Goal: Task Accomplishment & Management: Use online tool/utility

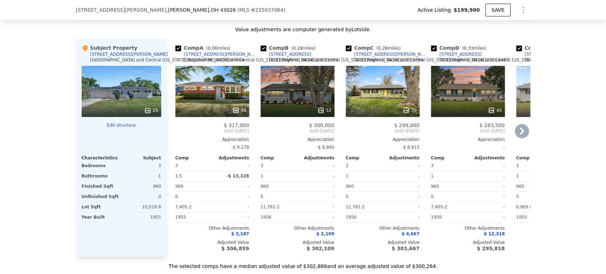
scroll to position [670, 0]
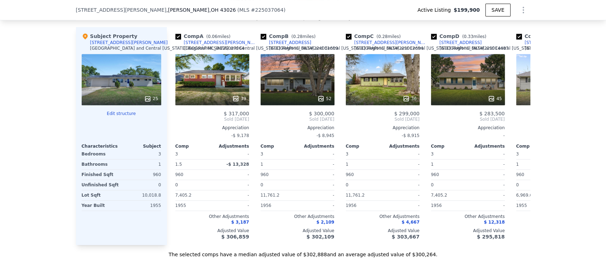
click at [120, 116] on button "Edit structure" at bounding box center [122, 114] width 80 height 6
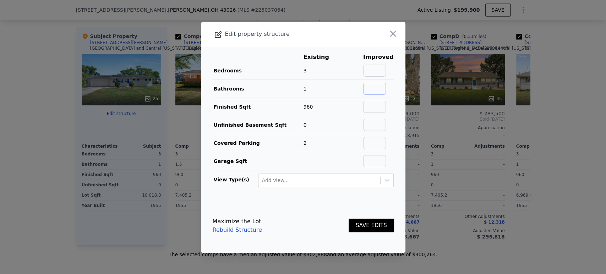
click at [375, 87] on input "text" at bounding box center [374, 89] width 23 height 12
click at [318, 208] on footer "Maximize the Lot Rebuild Structure SAVE EDITS" at bounding box center [303, 226] width 204 height 54
click at [378, 68] on input "text" at bounding box center [374, 71] width 23 height 12
click at [259, 69] on td "Bedrooms" at bounding box center [257, 71] width 91 height 18
click at [367, 87] on input "text" at bounding box center [374, 89] width 23 height 12
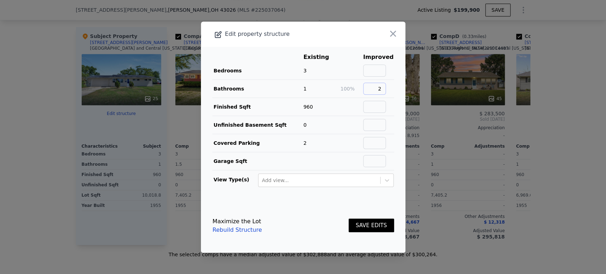
type input "2"
click at [364, 224] on button "SAVE EDITS" at bounding box center [371, 226] width 45 height 14
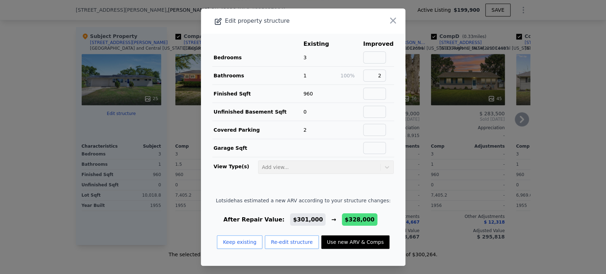
click at [361, 244] on button "Use new ARV & Comps" at bounding box center [355, 241] width 68 height 13
type input "2"
checkbox input "false"
checkbox input "true"
type input "$ 328,000"
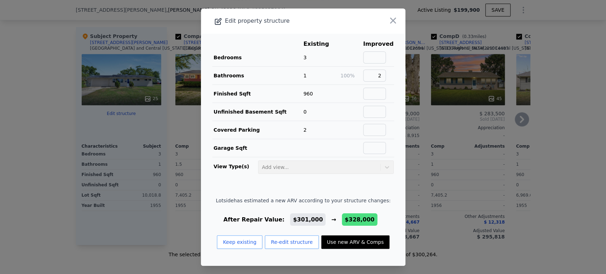
type input "$ 97,836"
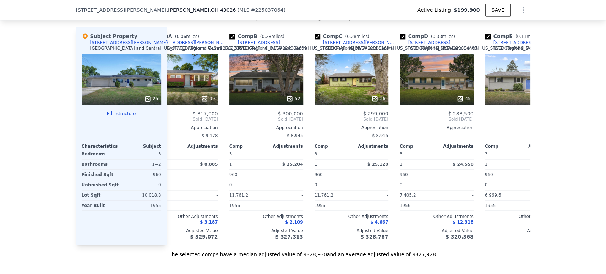
scroll to position [0, 0]
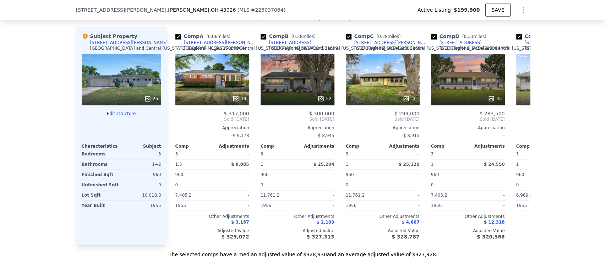
click at [125, 116] on button "Edit structure" at bounding box center [122, 114] width 80 height 6
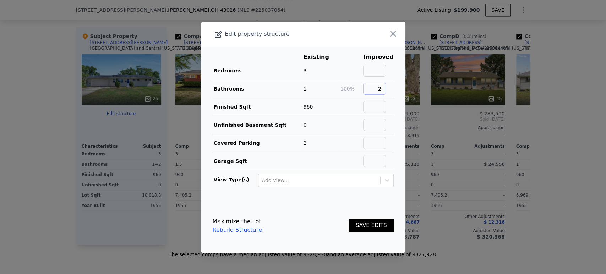
drag, startPoint x: 377, startPoint y: 88, endPoint x: 392, endPoint y: 84, distance: 15.1
click at [392, 84] on main "Existing Improved Bedrooms 3 Bathrooms 1 100% 2 Finished Sqft 960 Unfinished Ba…" at bounding box center [303, 123] width 204 height 152
type input "1"
click at [362, 226] on button "SAVE EDITS" at bounding box center [371, 226] width 45 height 14
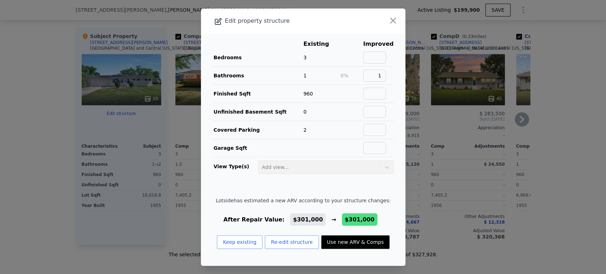
click at [341, 243] on button "Use new ARV & Comps" at bounding box center [355, 241] width 68 height 13
type input "1.5"
checkbox input "false"
type input "$ 301,000"
type input "$ 72,339"
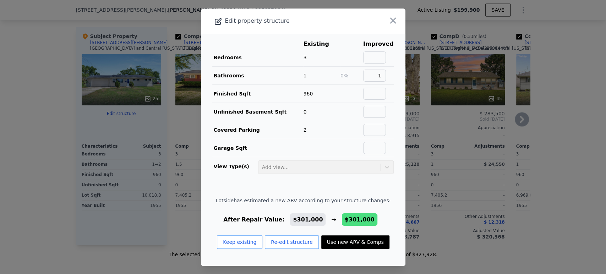
checkbox input "true"
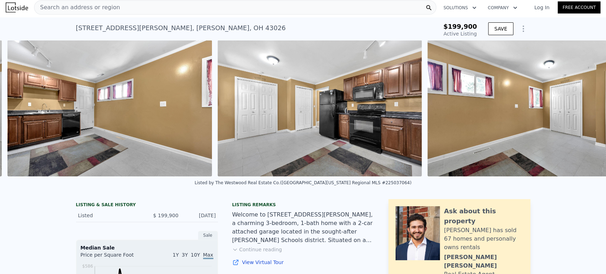
scroll to position [0, 1794]
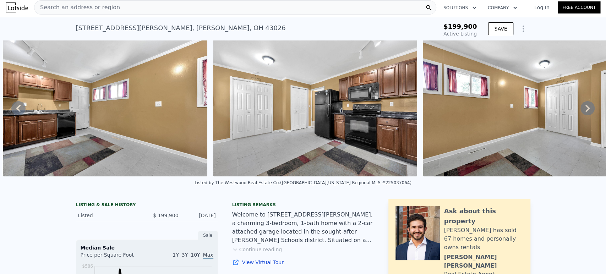
click at [25, 113] on icon at bounding box center [18, 108] width 14 height 14
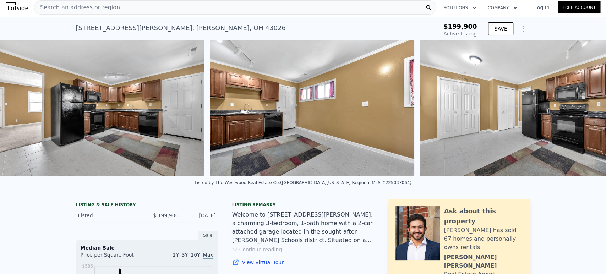
scroll to position [0, 1584]
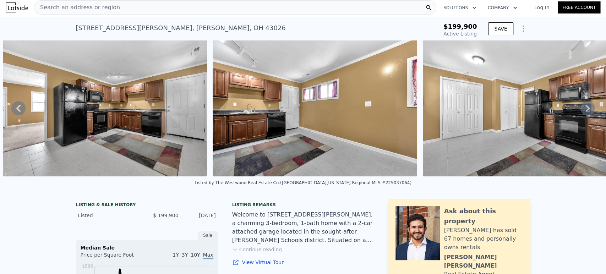
click at [148, 106] on img at bounding box center [105, 108] width 204 height 136
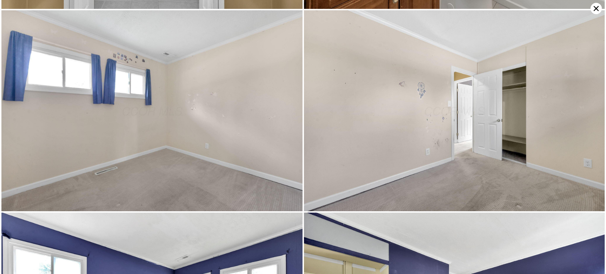
scroll to position [1201, 0]
